Goal: Entertainment & Leisure: Consume media (video, audio)

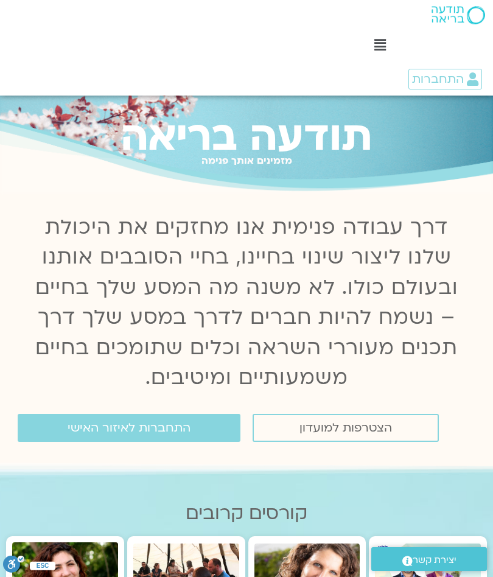
scroll to position [24, 0]
click at [204, 422] on link "התחברות לאיזור האישי" at bounding box center [129, 428] width 223 height 28
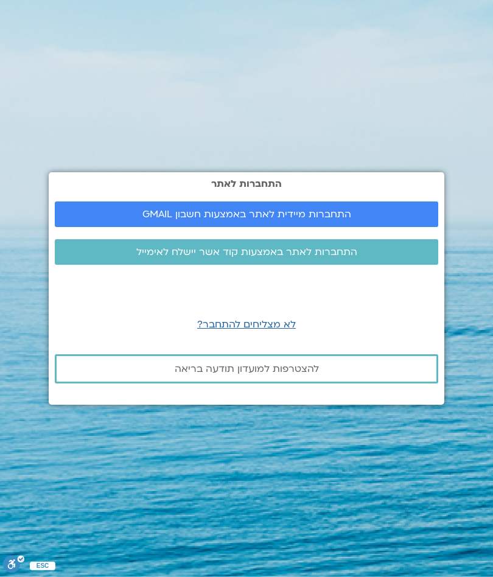
click at [233, 225] on link "התחברות מיידית לאתר באמצעות חשבון GMAIL" at bounding box center [246, 214] width 383 height 26
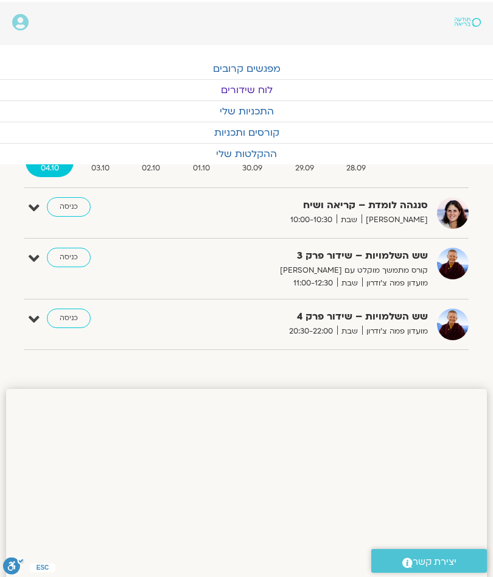
click at [360, 163] on span "28.09" at bounding box center [355, 166] width 49 height 13
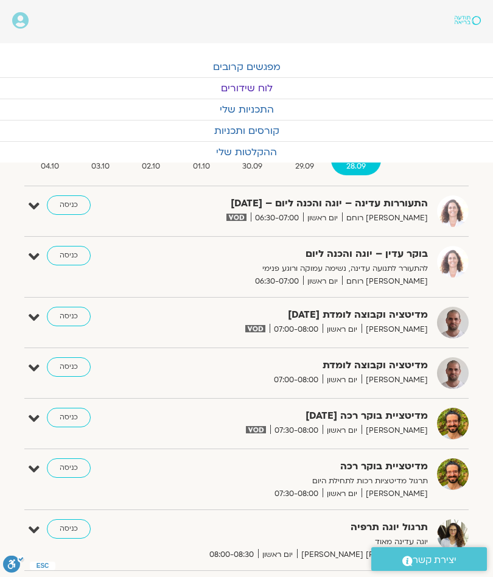
click at [307, 164] on span "29.09" at bounding box center [304, 166] width 49 height 13
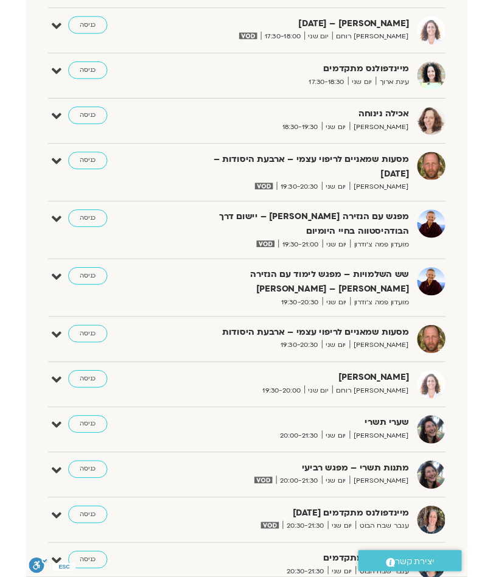
scroll to position [978, 0]
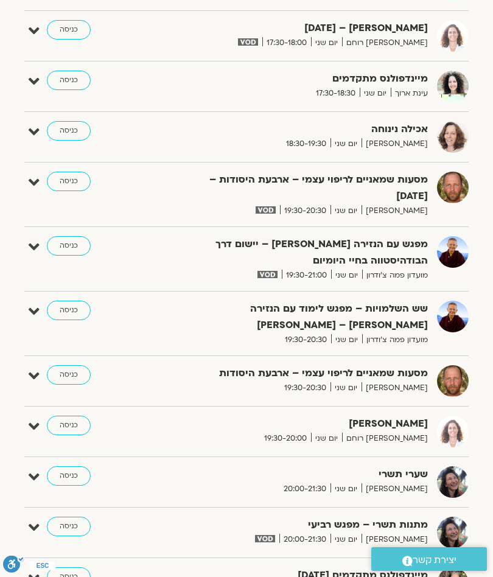
click at [77, 236] on link "כניסה" at bounding box center [69, 245] width 44 height 19
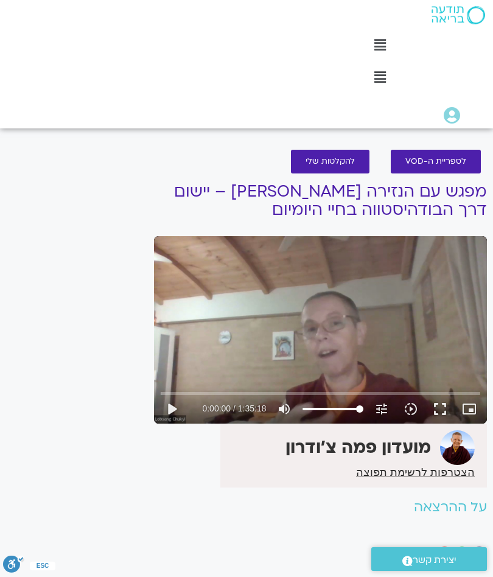
click at [173, 404] on button "play_arrow" at bounding box center [171, 408] width 29 height 29
click at [439, 401] on button "fullscreen" at bounding box center [439, 408] width 29 height 29
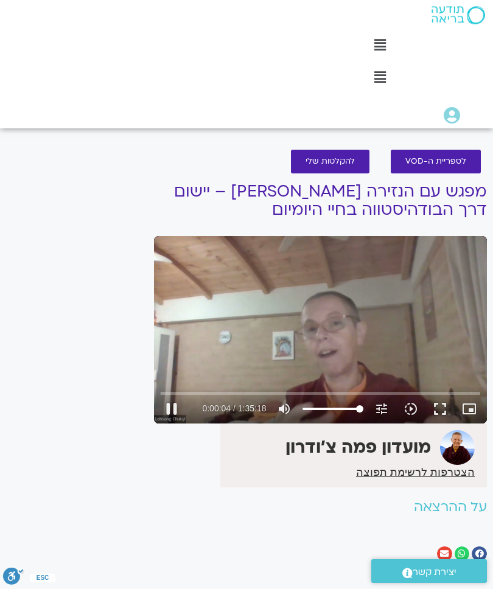
type input "4.71639271800701"
